Goal: Find specific page/section: Find specific page/section

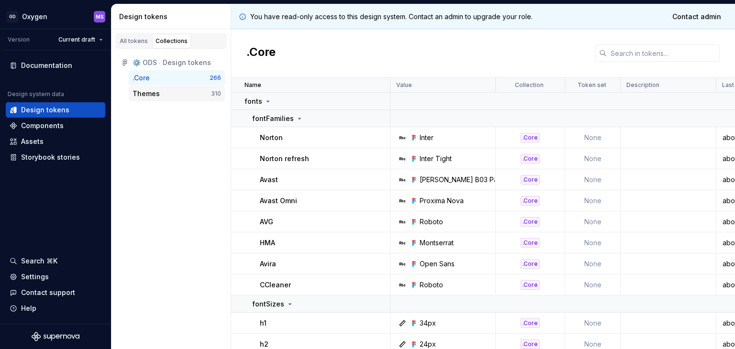
click at [150, 92] on div "Themes" at bounding box center [146, 94] width 27 height 10
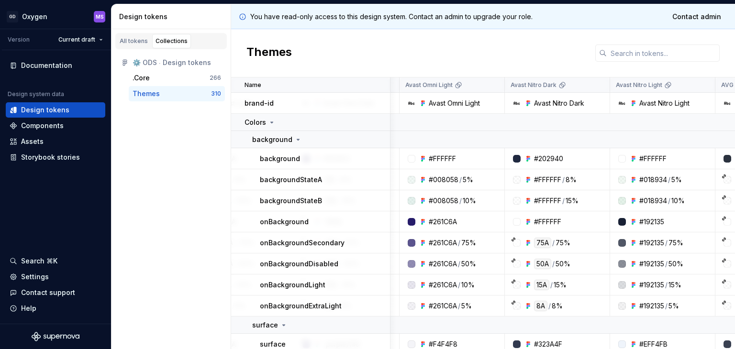
scroll to position [0, 972]
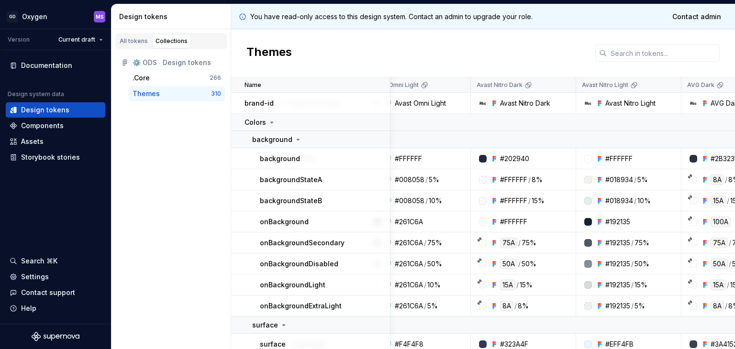
click at [541, 104] on div "Avast Nitro Dark" at bounding box center [525, 104] width 50 height 10
